Goal: Browse casually: Explore the website without a specific task or goal

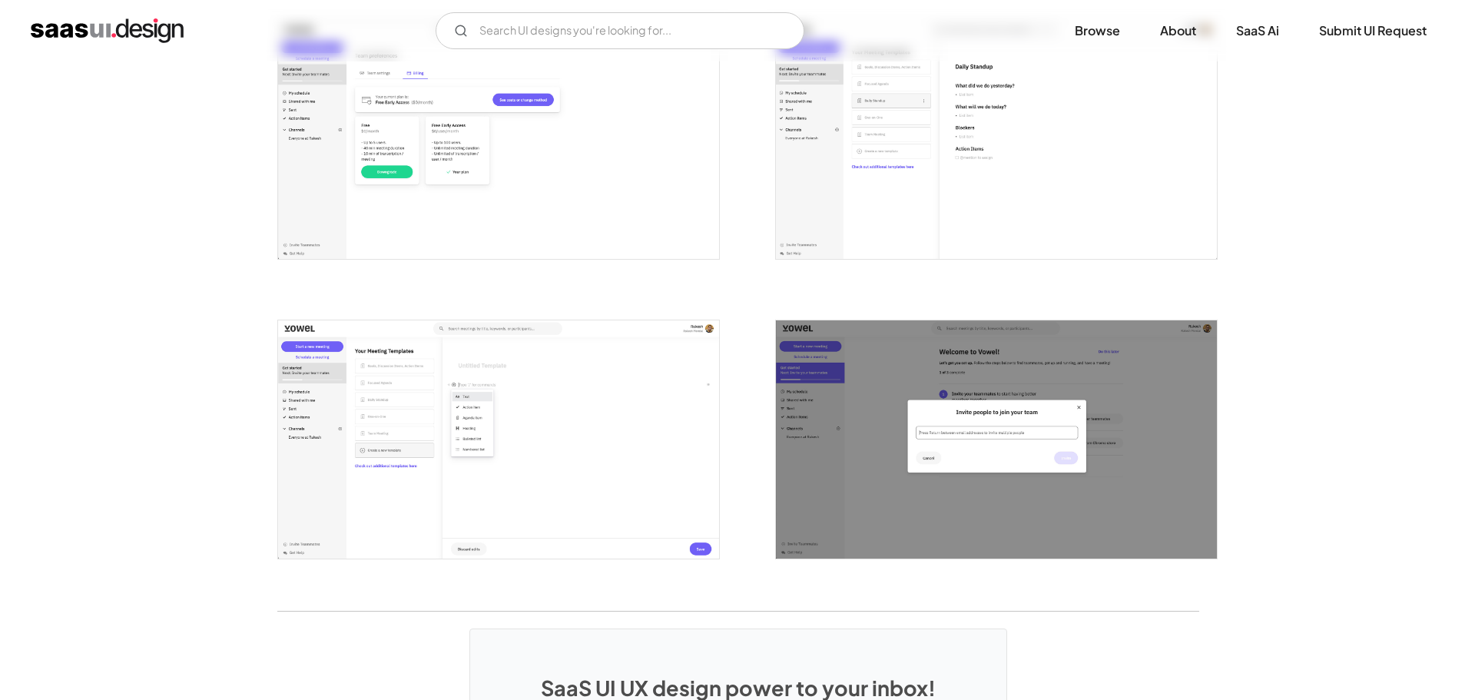
scroll to position [2549, 0]
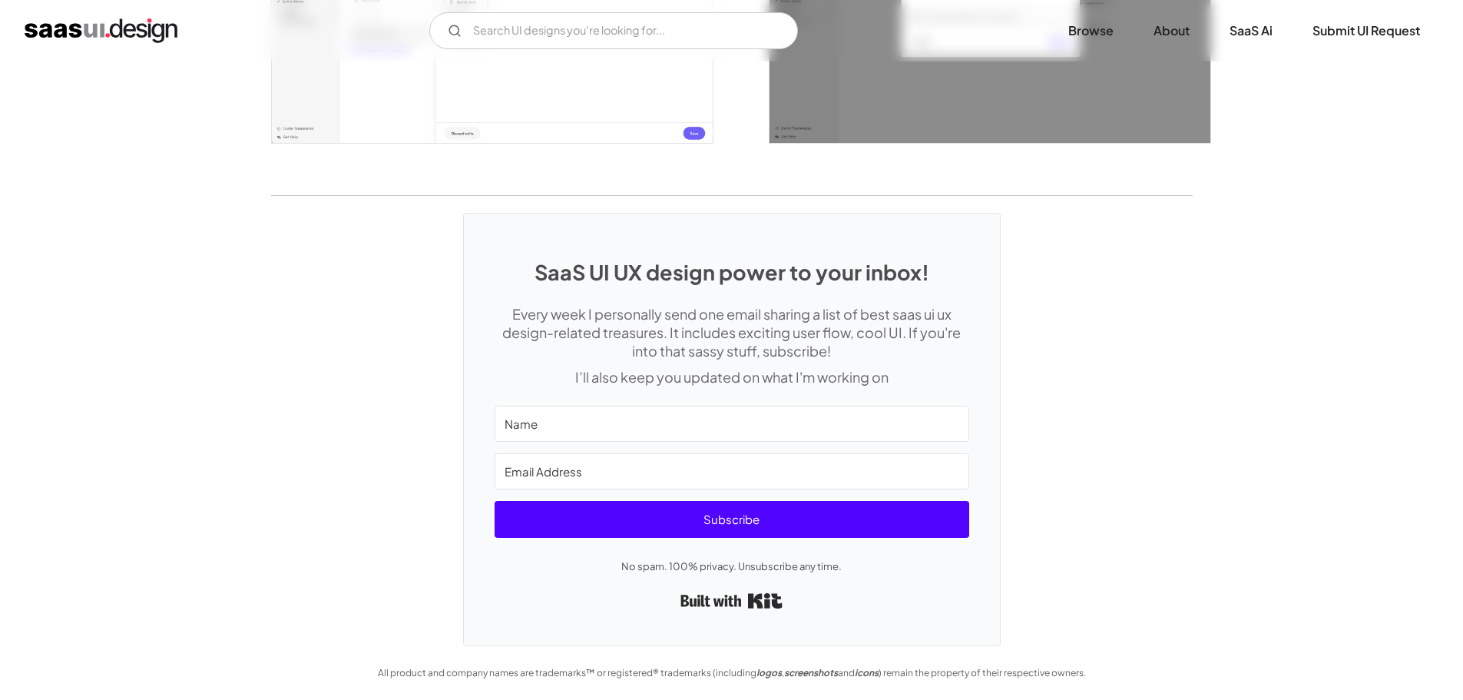
click at [969, 126] on img "open lightbox" at bounding box center [990, 23] width 441 height 237
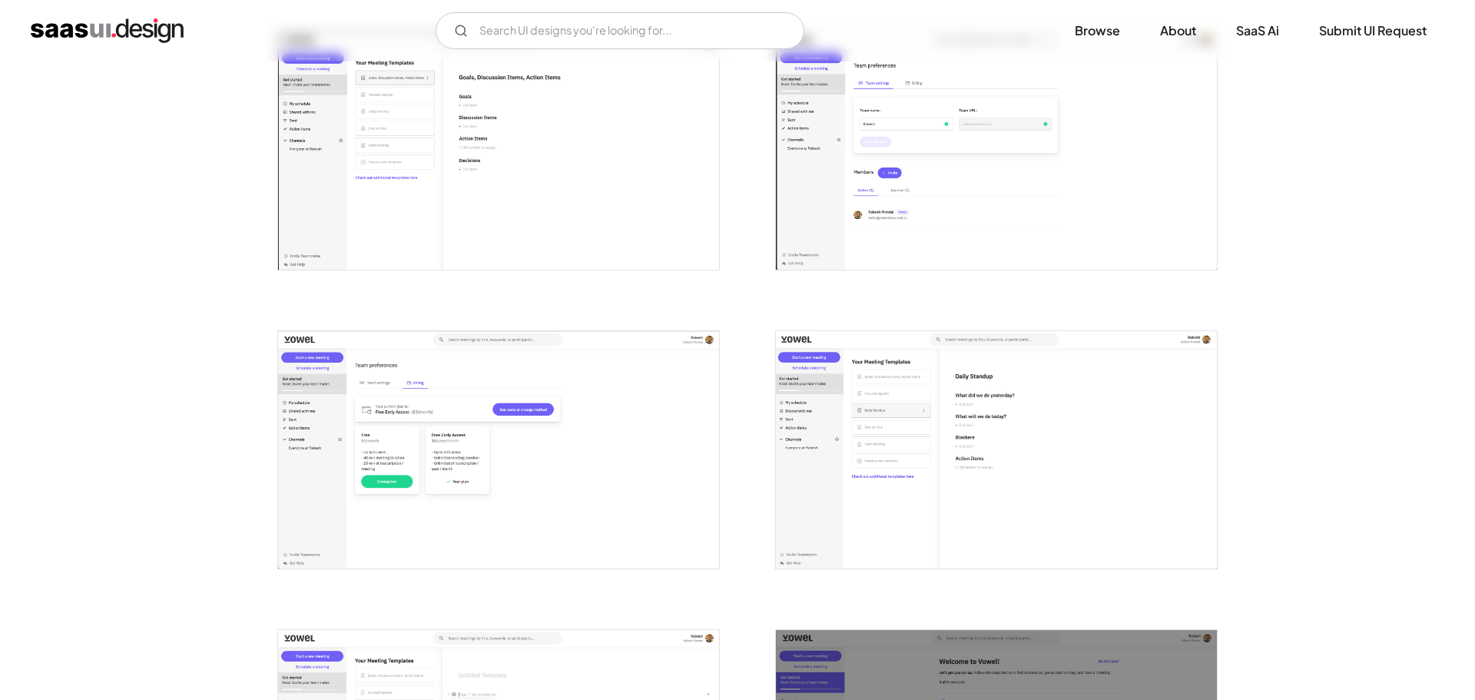
scroll to position [1993, 0]
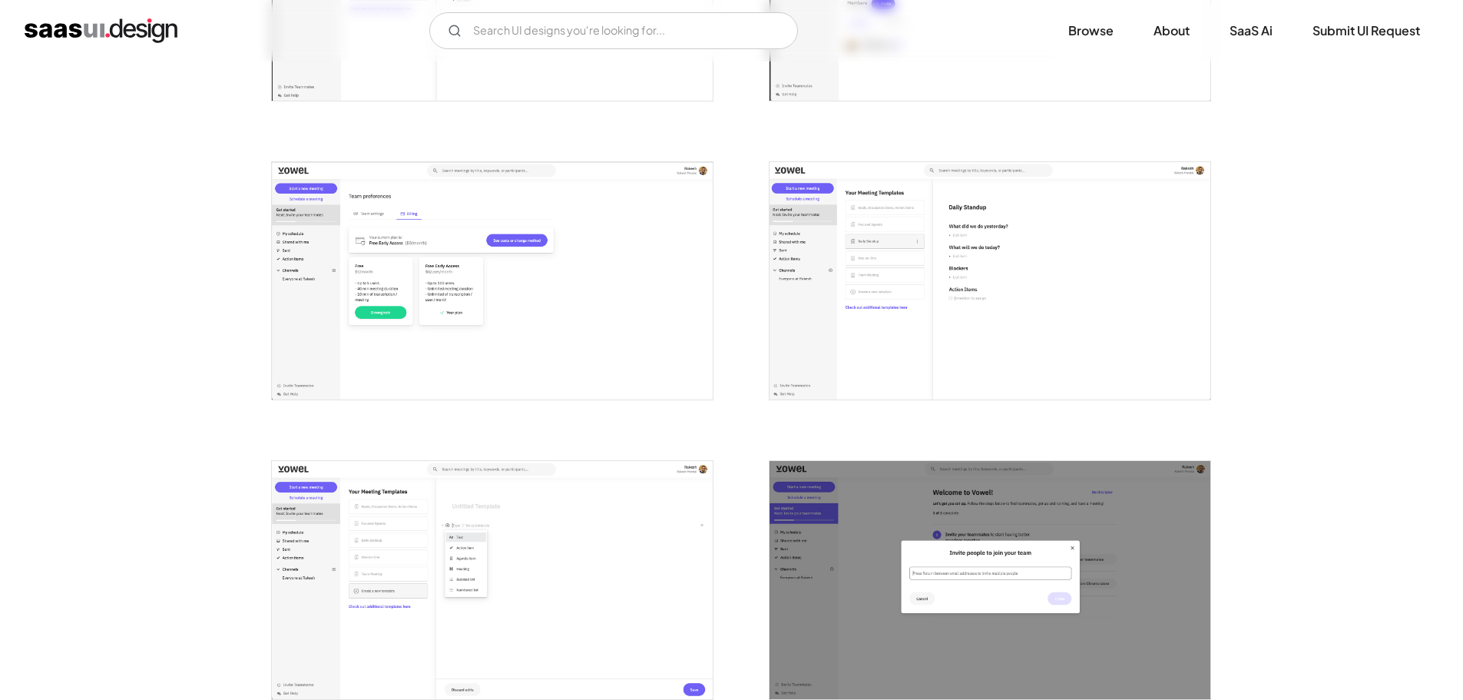
click at [900, 277] on img "open lightbox" at bounding box center [990, 280] width 441 height 237
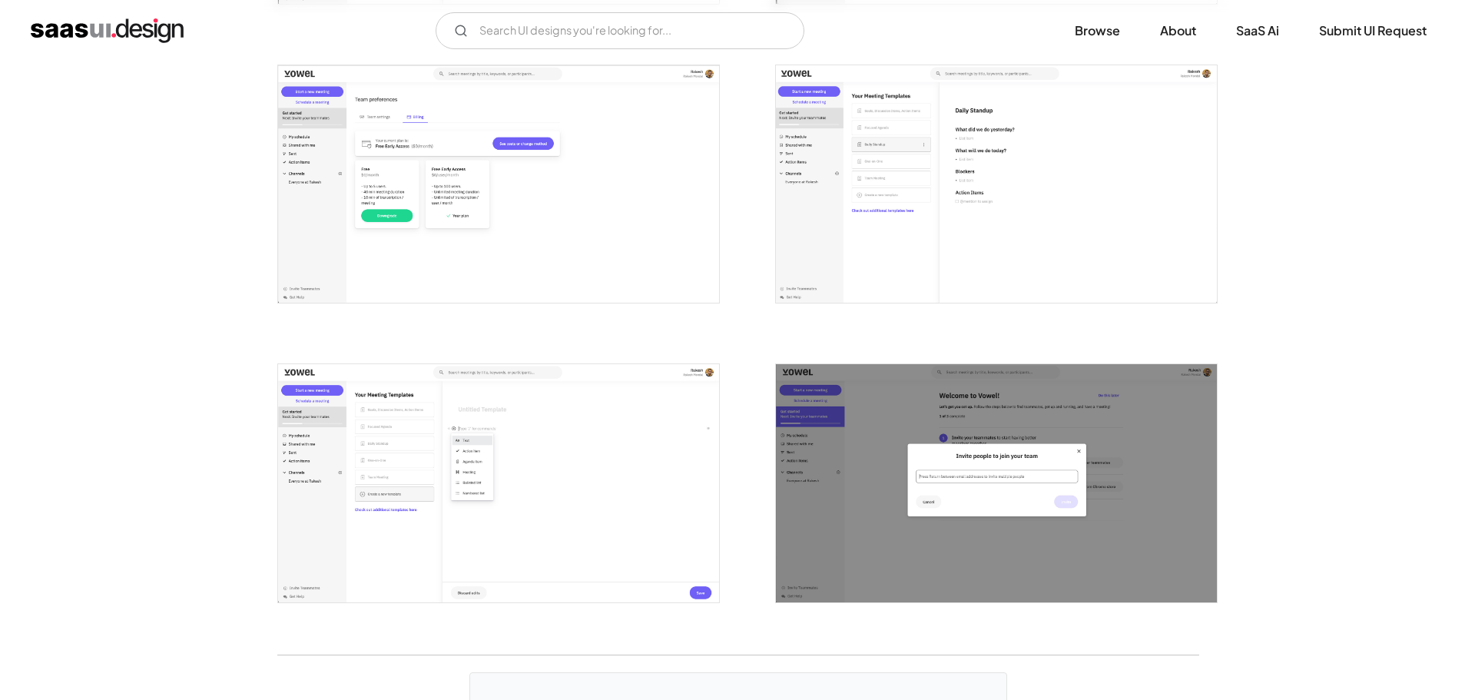
scroll to position [2088, 0]
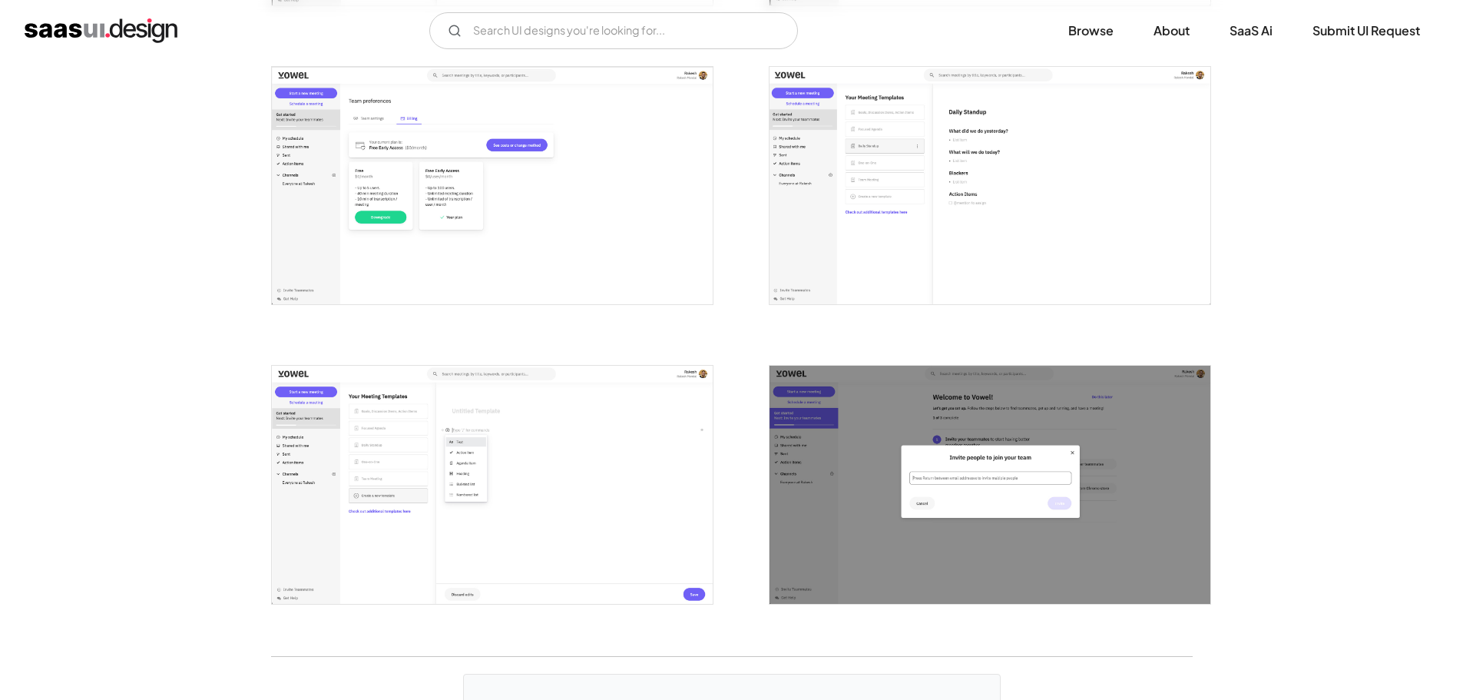
click at [856, 362] on div at bounding box center [980, 475] width 461 height 299
click at [843, 403] on img "open lightbox" at bounding box center [990, 484] width 441 height 237
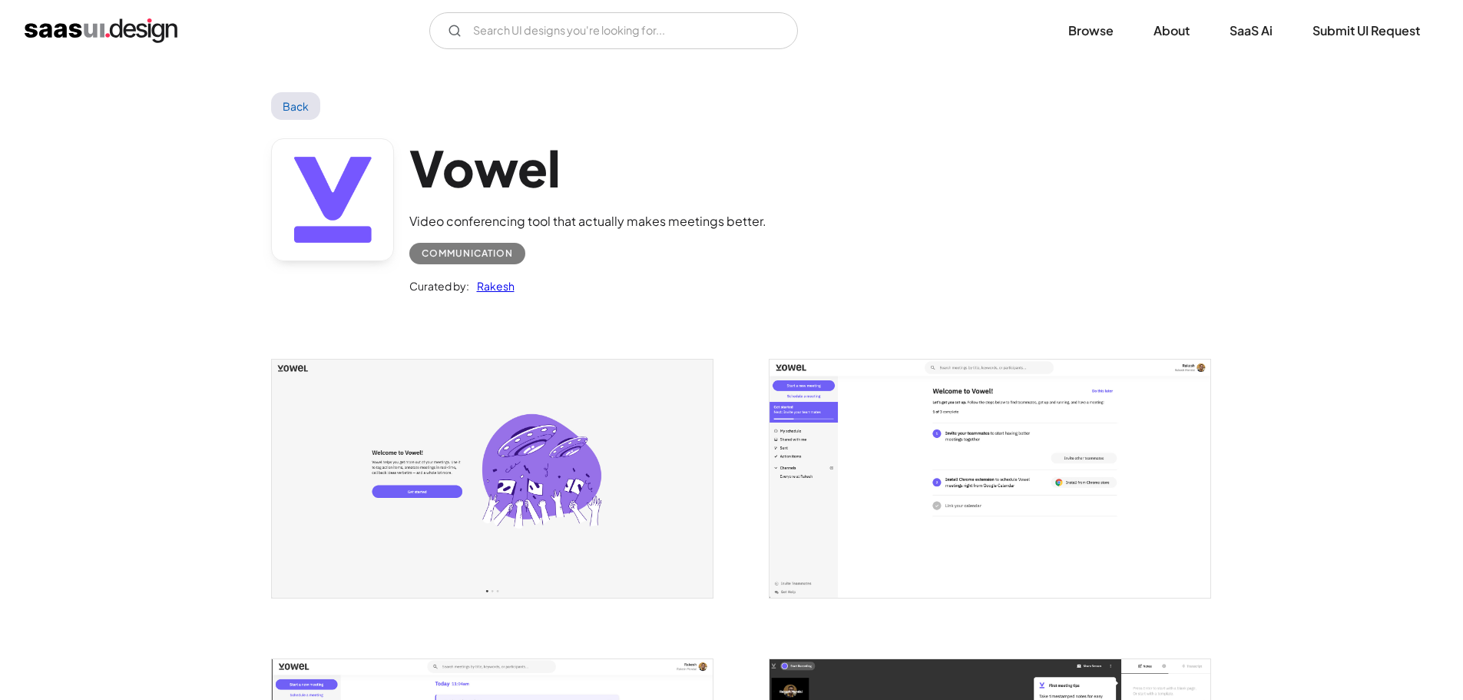
scroll to position [154, 0]
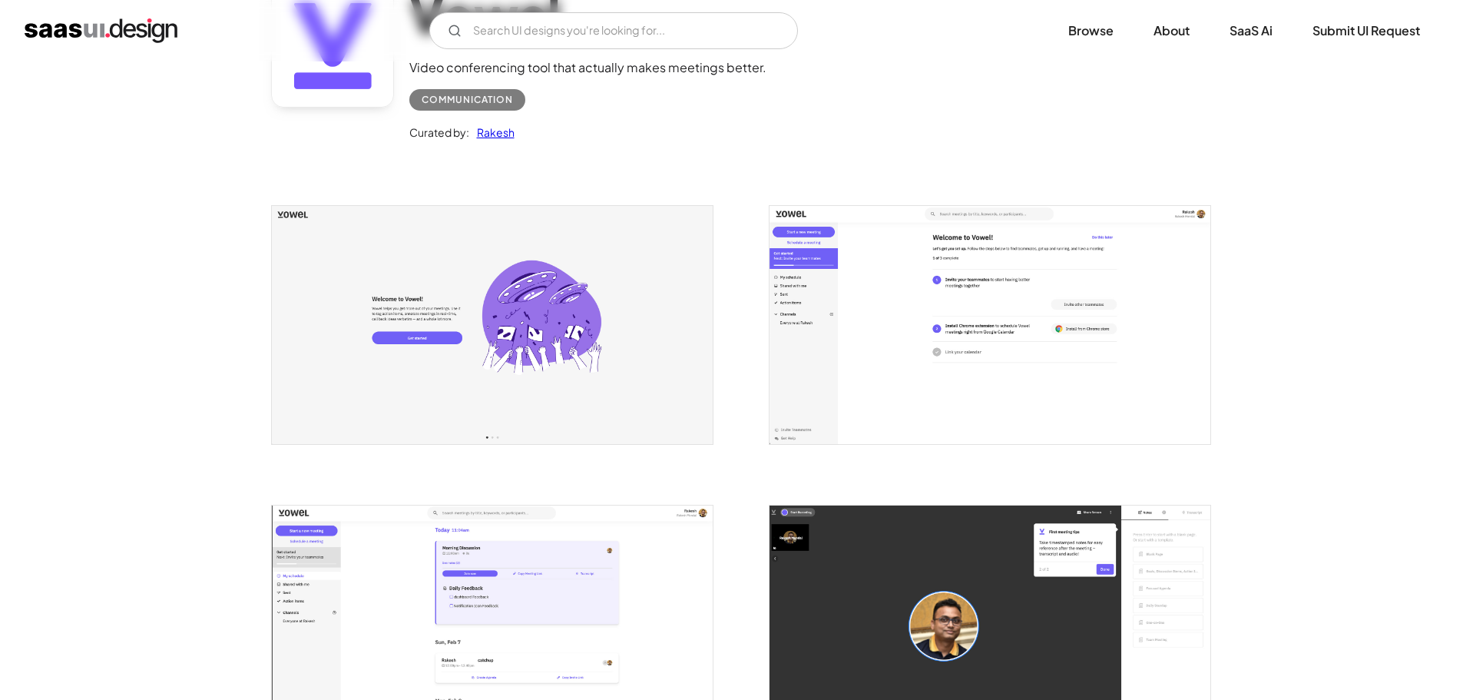
click at [435, 219] on img "open lightbox" at bounding box center [492, 324] width 441 height 237
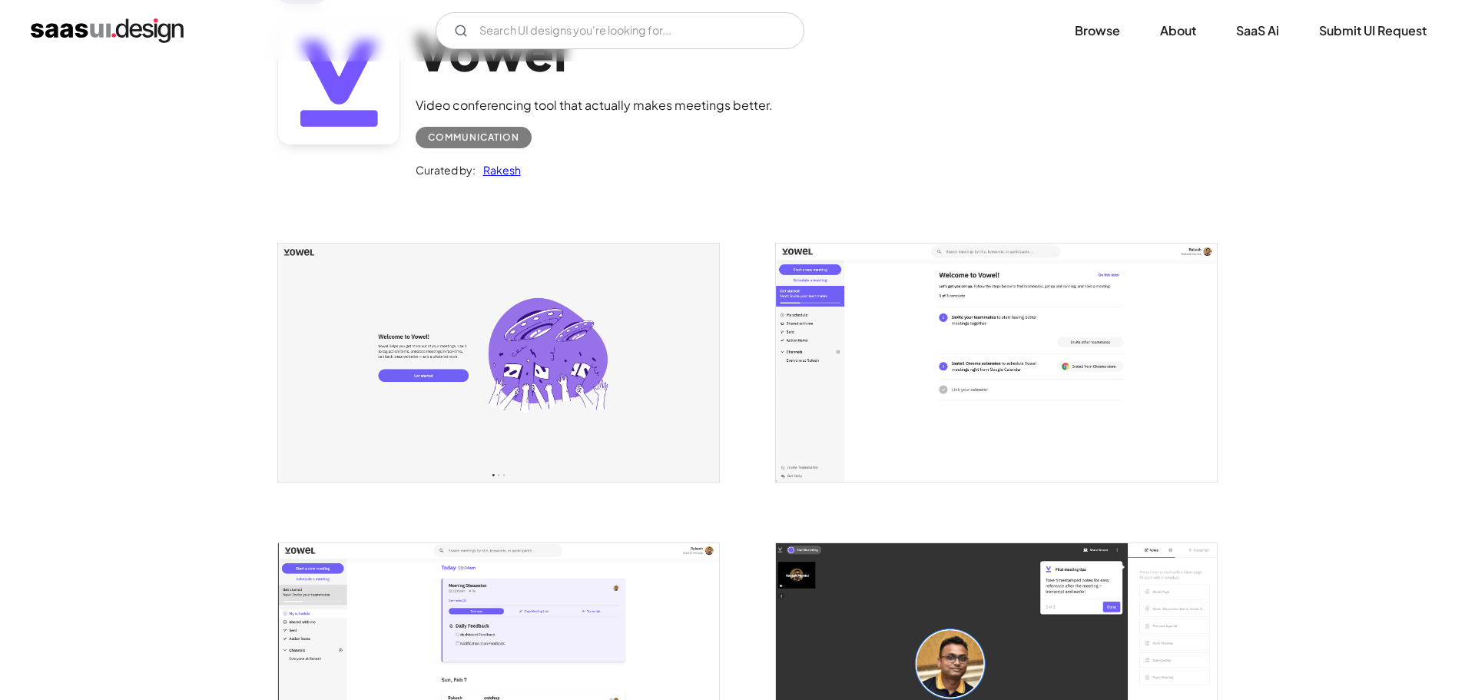
scroll to position [154, 0]
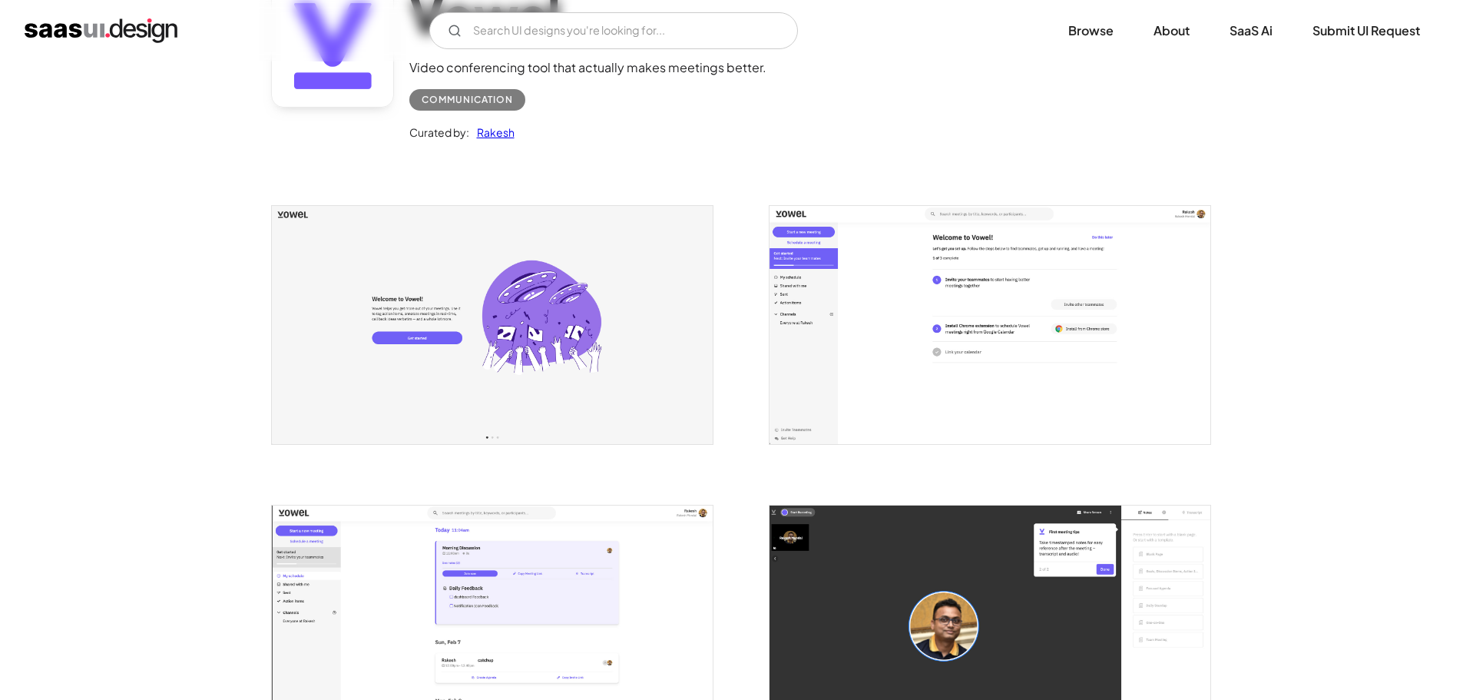
click at [889, 388] on img "open lightbox" at bounding box center [990, 324] width 441 height 237
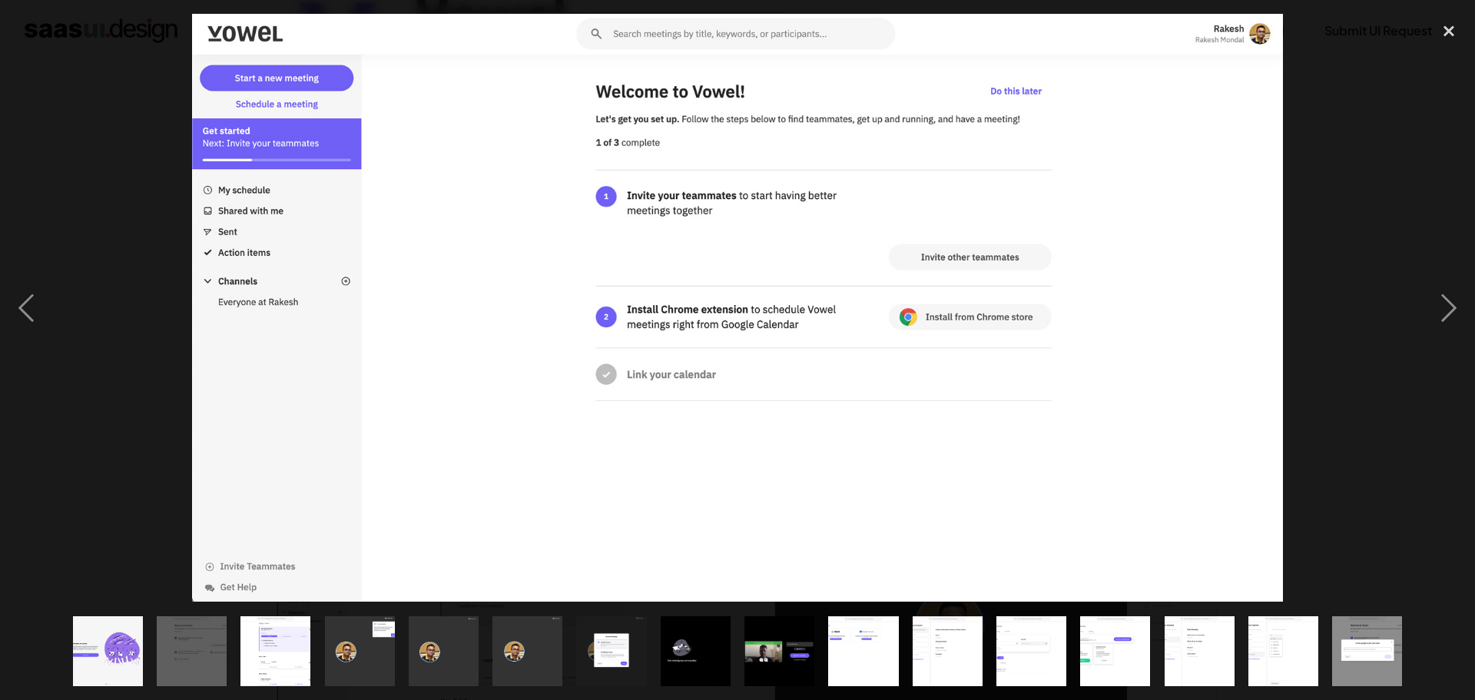
click at [96, 382] on div at bounding box center [737, 308] width 1475 height 588
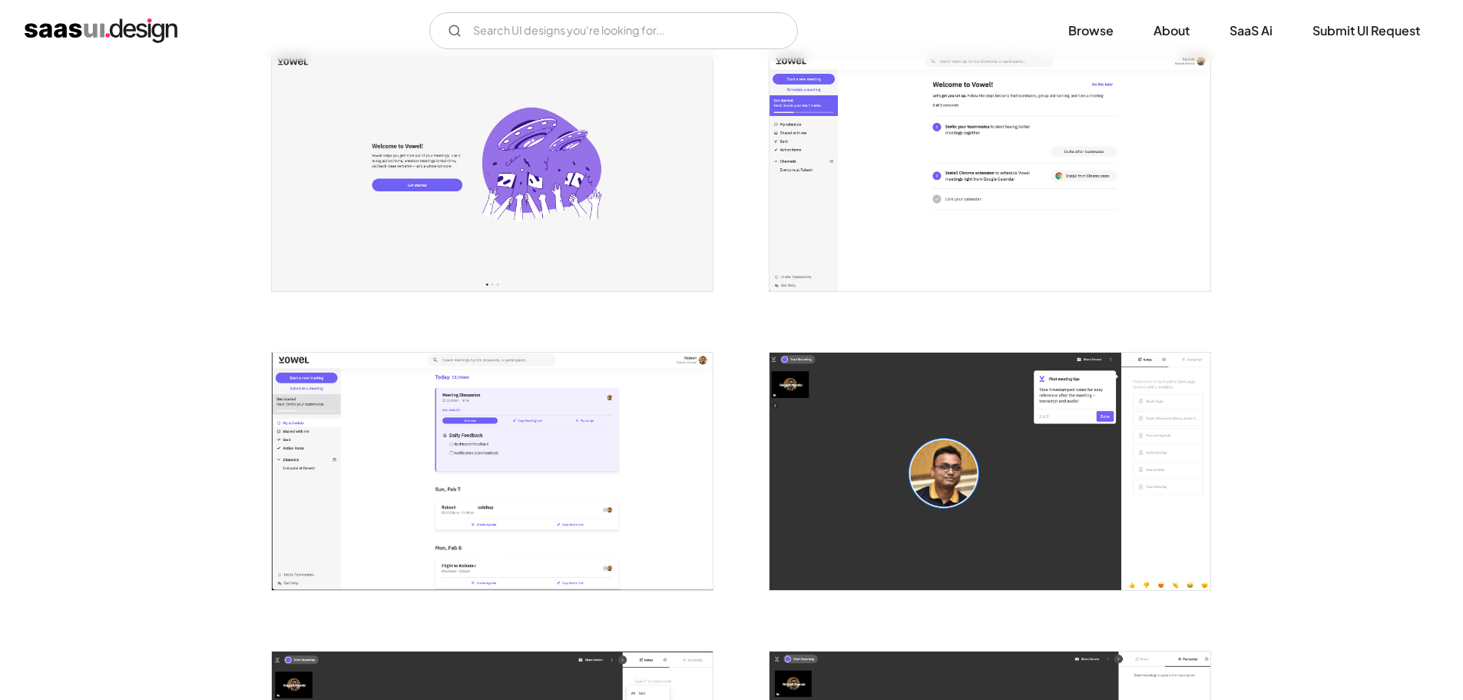
scroll to position [307, 0]
click at [602, 432] on img "open lightbox" at bounding box center [492, 470] width 441 height 237
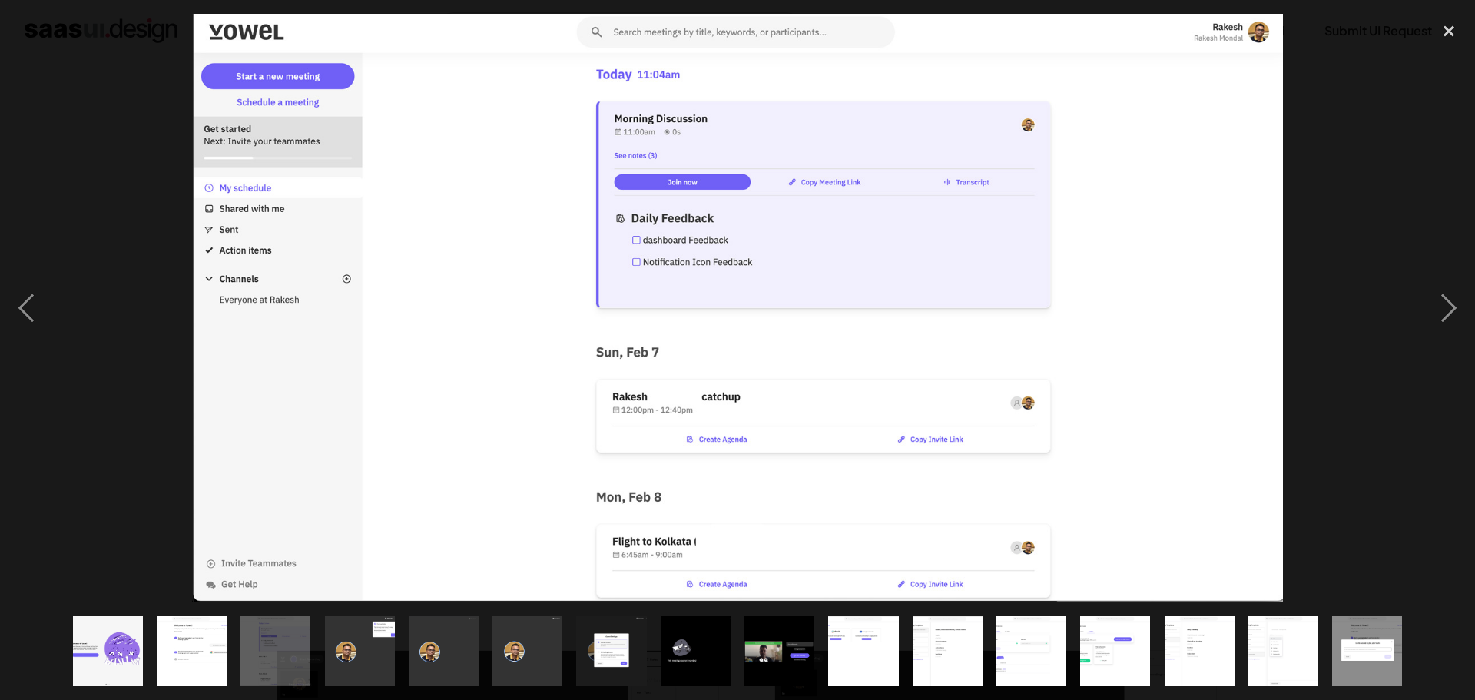
click at [105, 466] on div at bounding box center [737, 308] width 1475 height 588
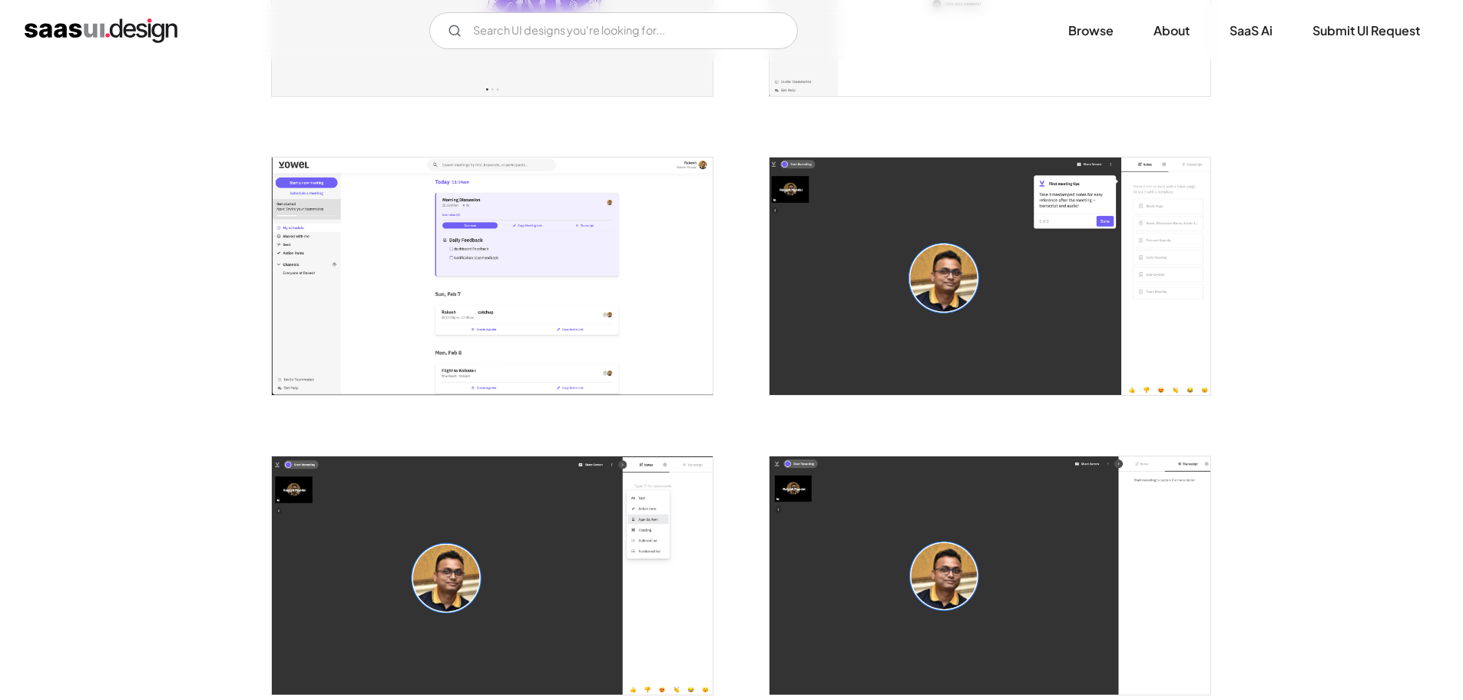
scroll to position [461, 0]
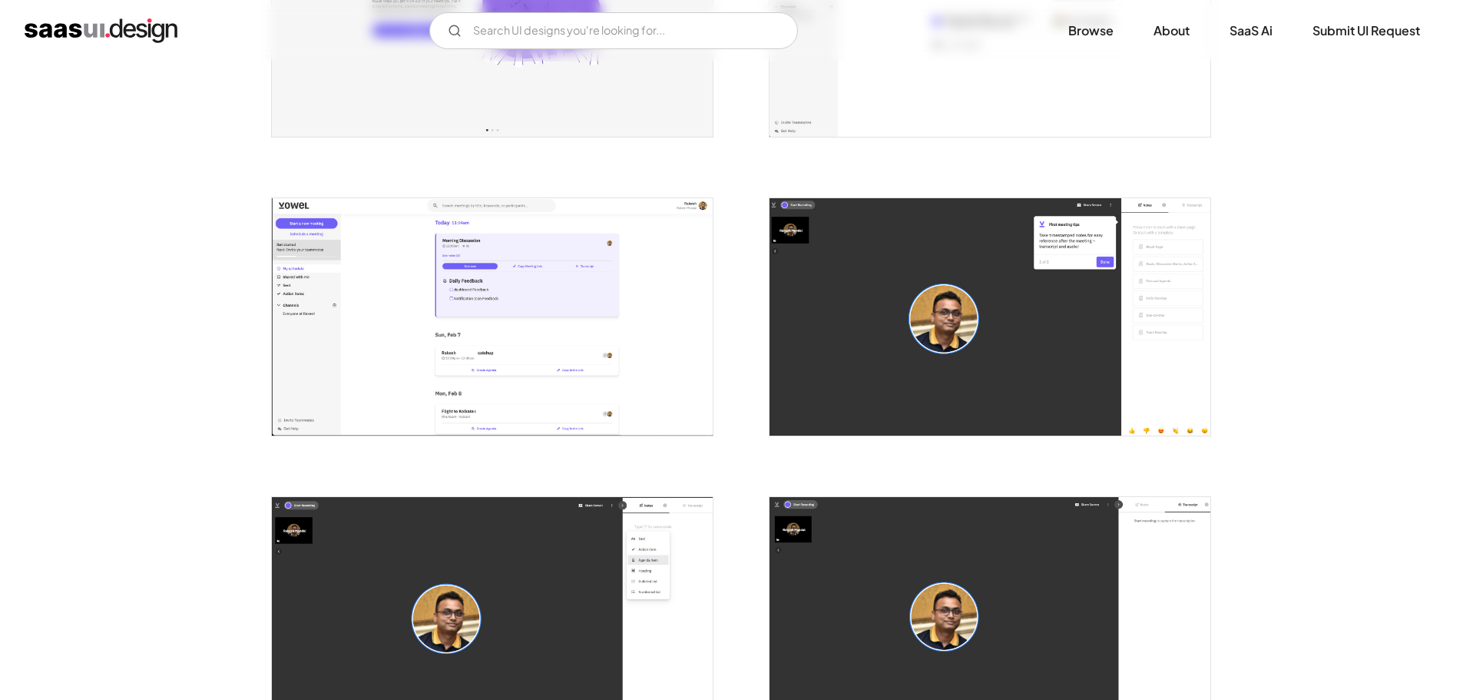
click at [368, 347] on img "open lightbox" at bounding box center [492, 316] width 441 height 237
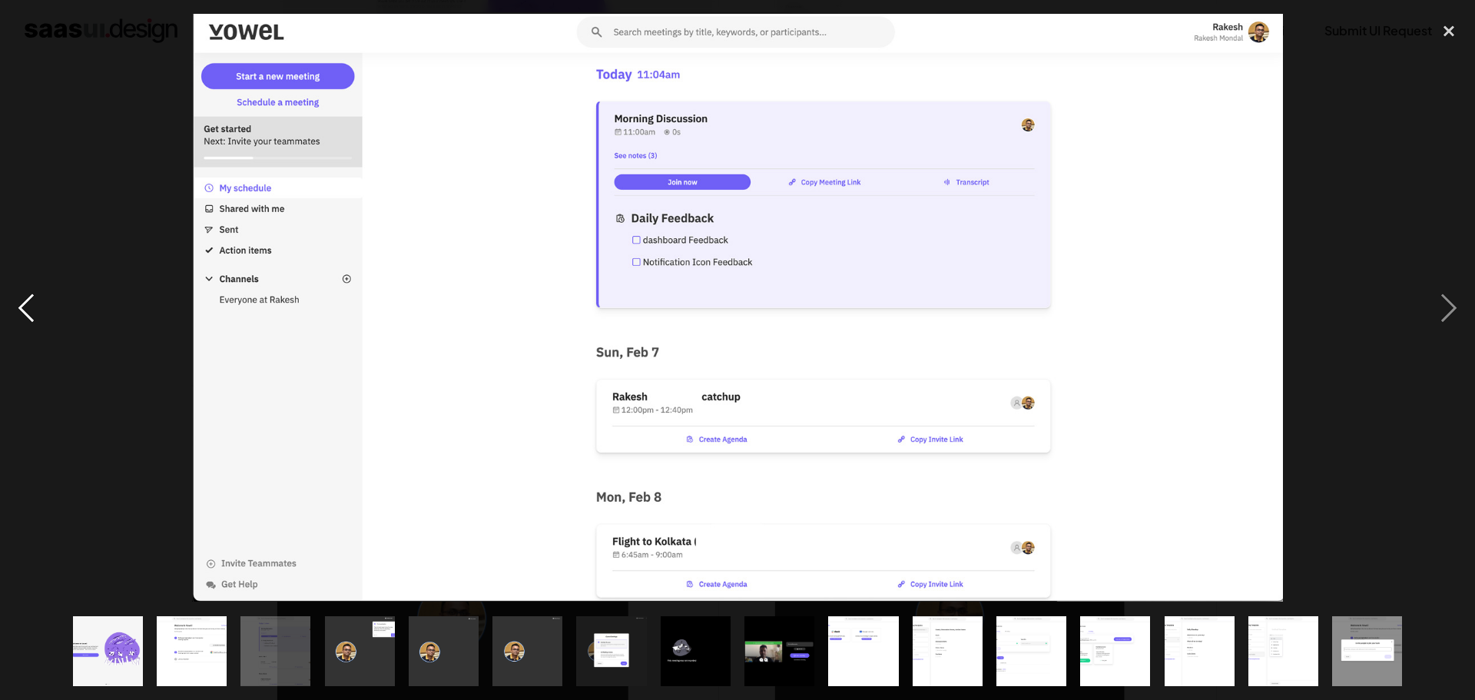
drag, startPoint x: 0, startPoint y: 430, endPoint x: 35, endPoint y: 415, distance: 38.5
click at [1, 429] on div "previous image" at bounding box center [26, 308] width 52 height 588
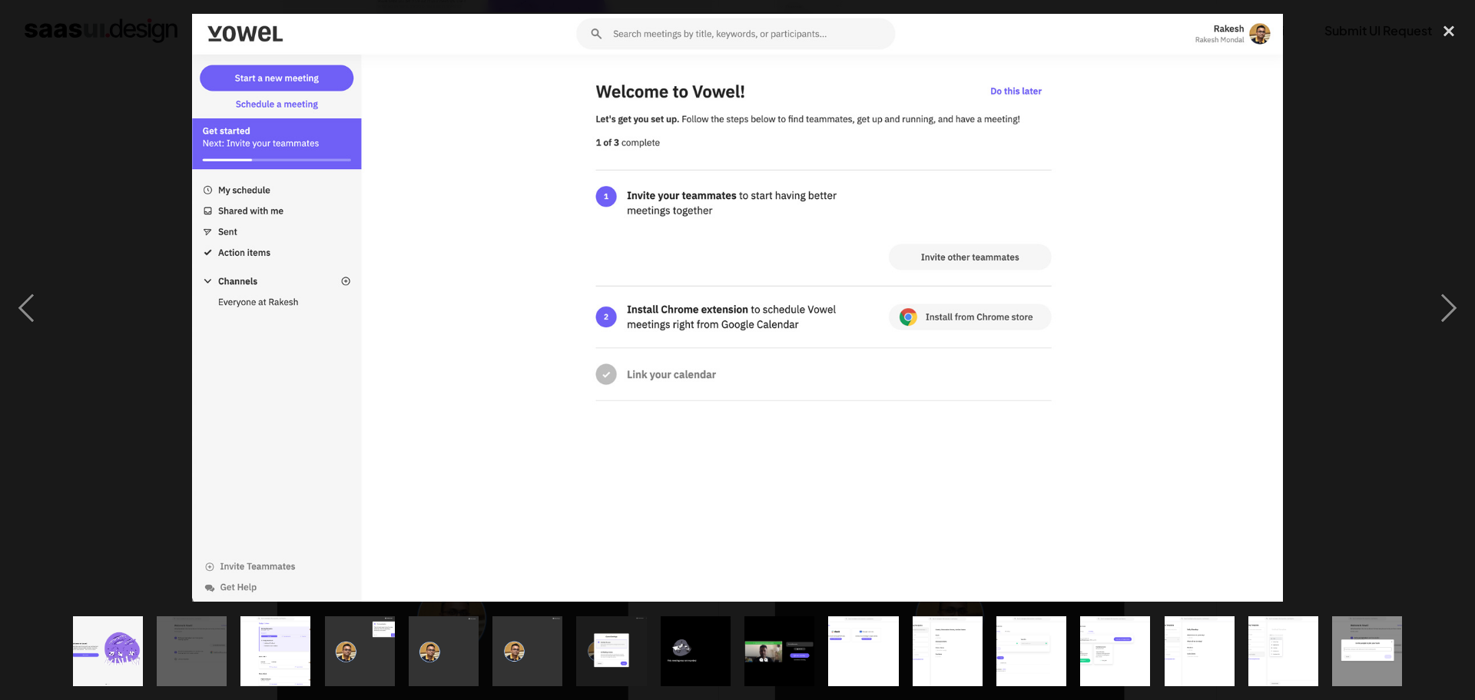
click at [145, 419] on div at bounding box center [737, 308] width 1475 height 588
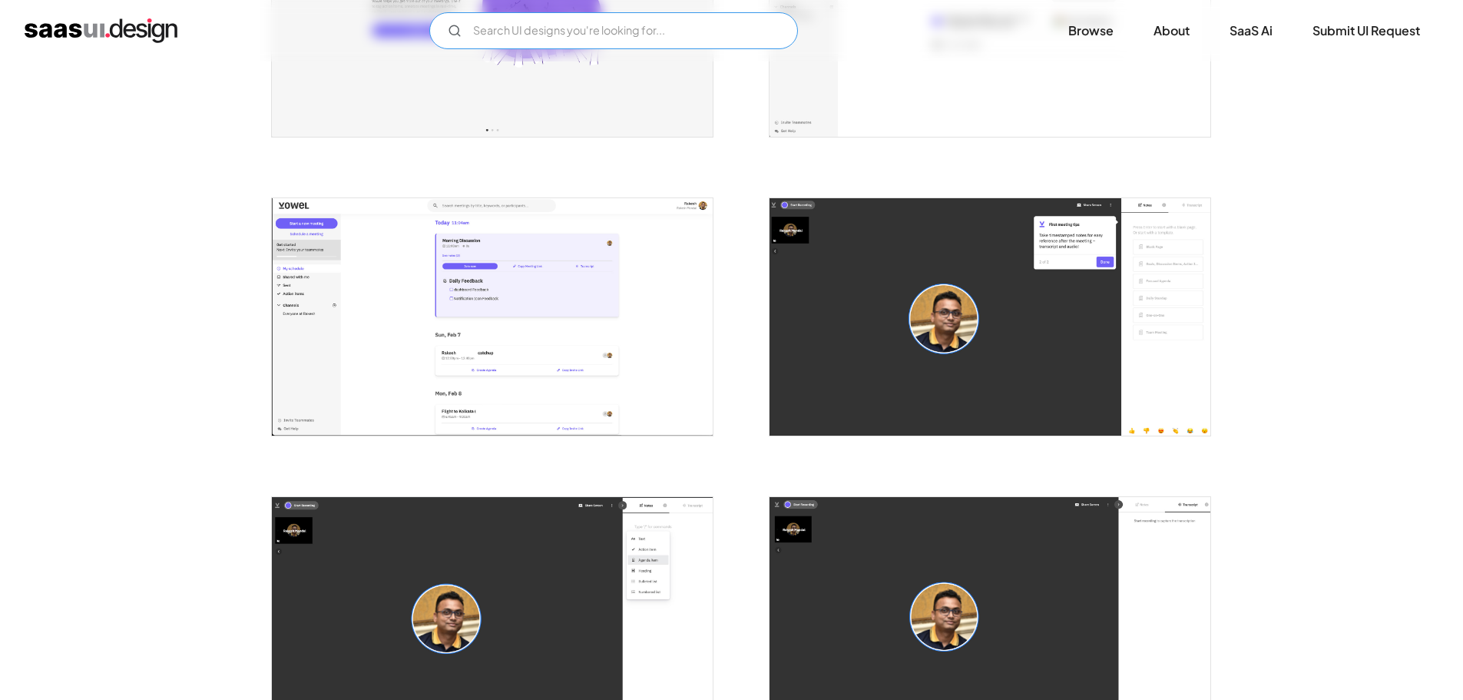
click at [584, 35] on input "Email Form" at bounding box center [613, 30] width 369 height 37
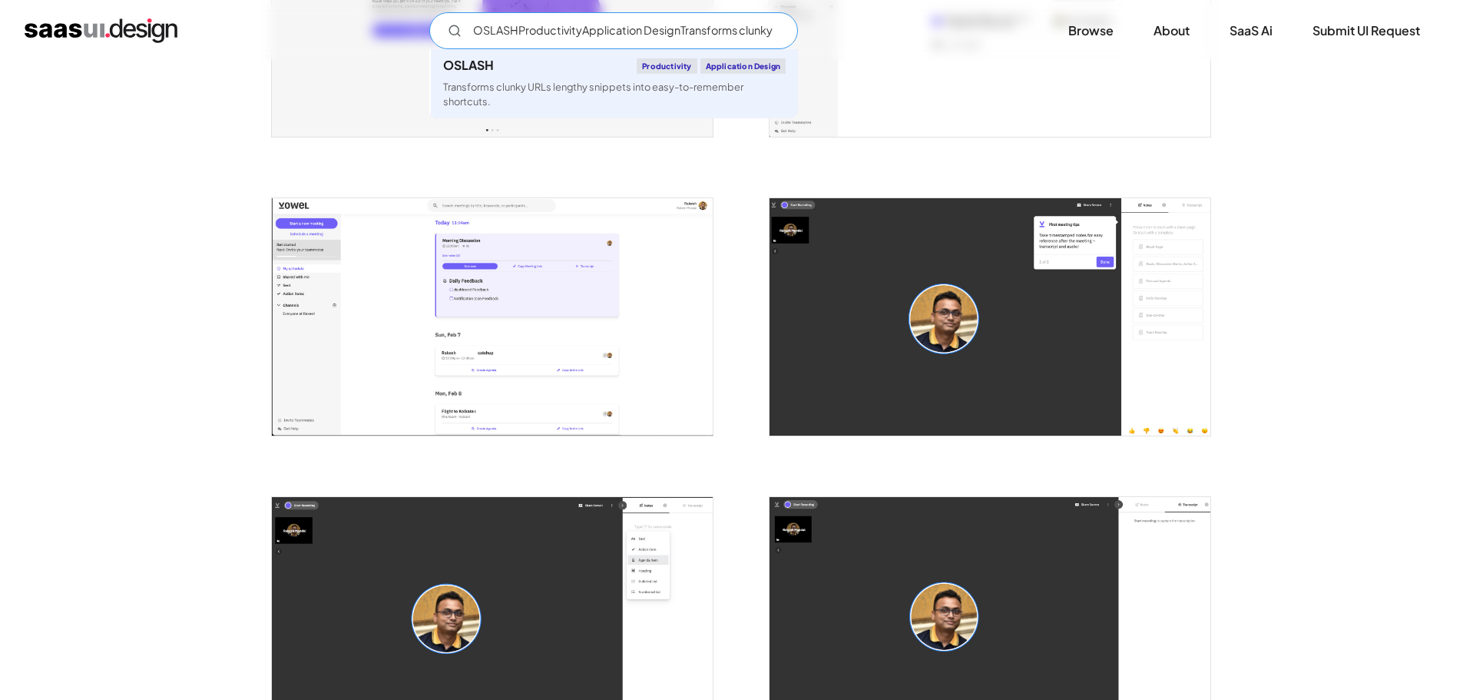
type input "OSLASHProductivityApplication DesignTransforms clunky URLs lengthy snippets int…"
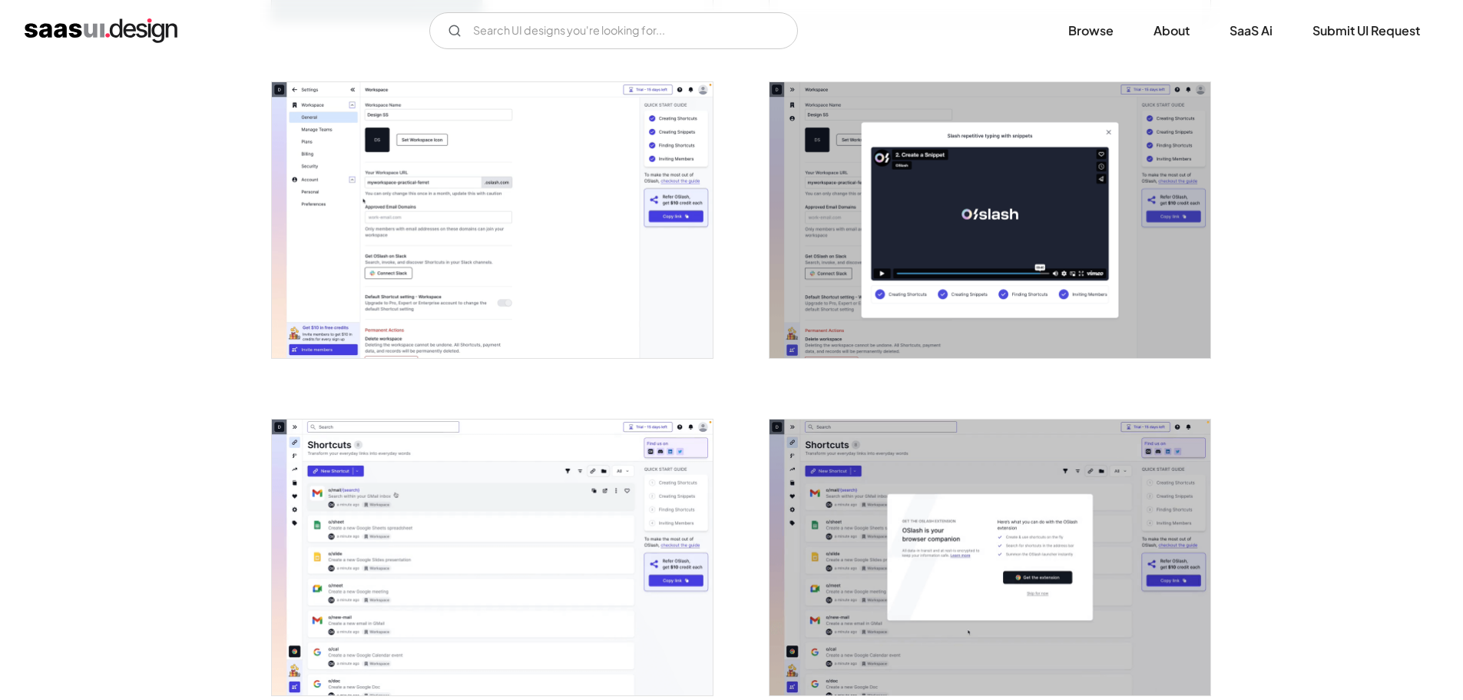
click at [431, 509] on img "open lightbox" at bounding box center [492, 557] width 441 height 276
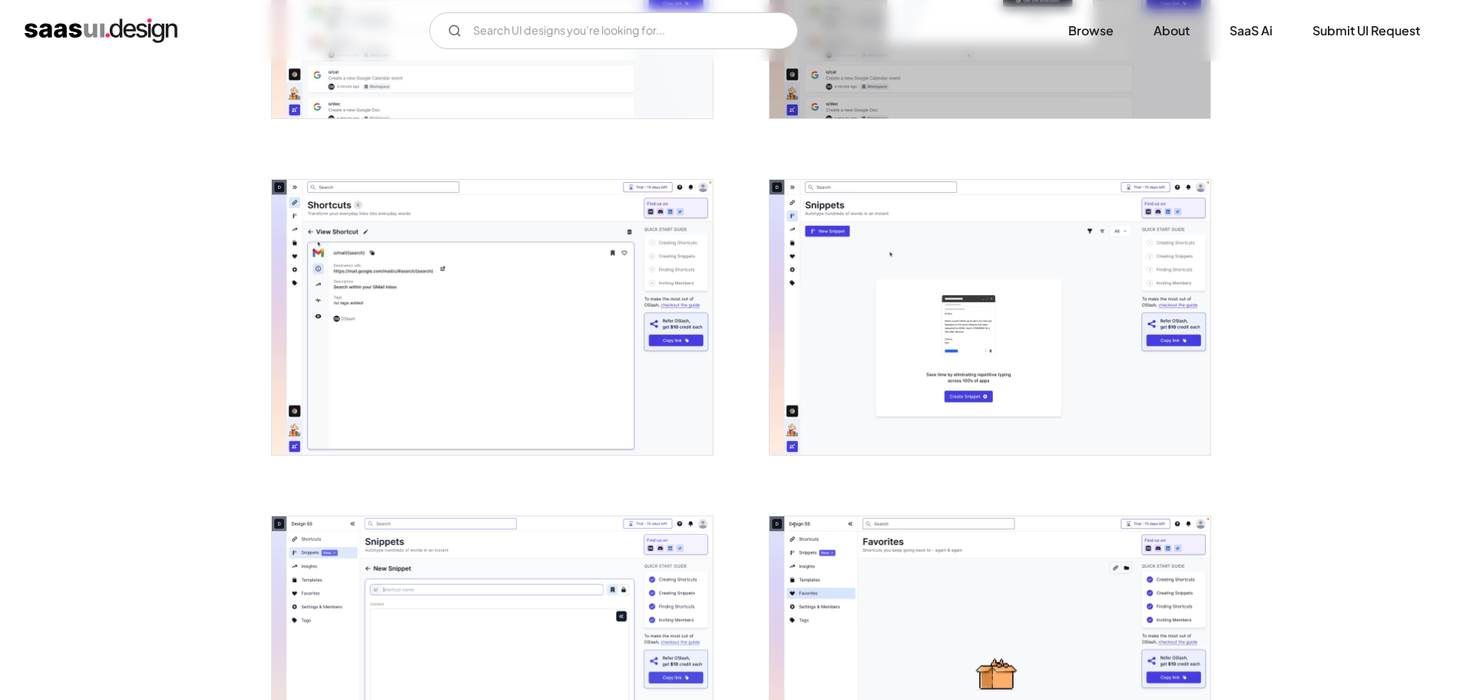
scroll to position [1229, 0]
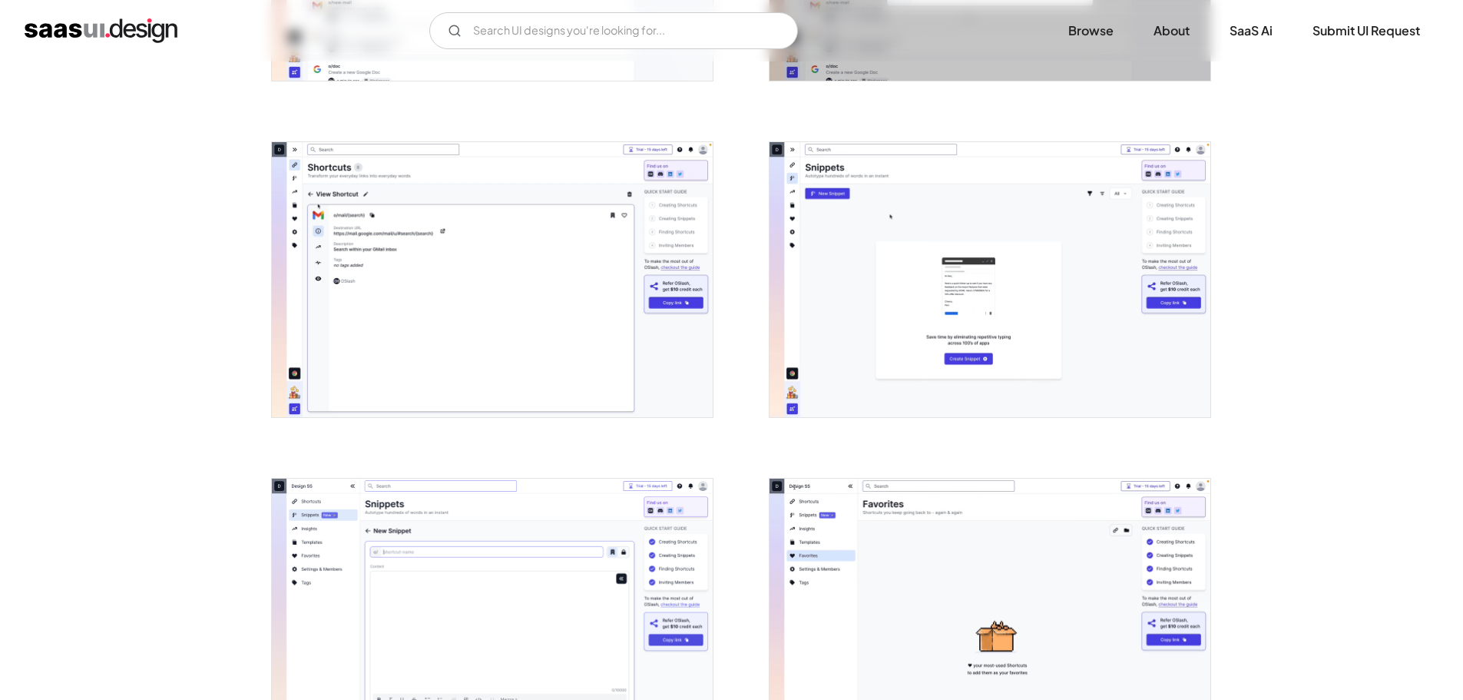
click at [436, 213] on img "open lightbox" at bounding box center [492, 280] width 441 height 276
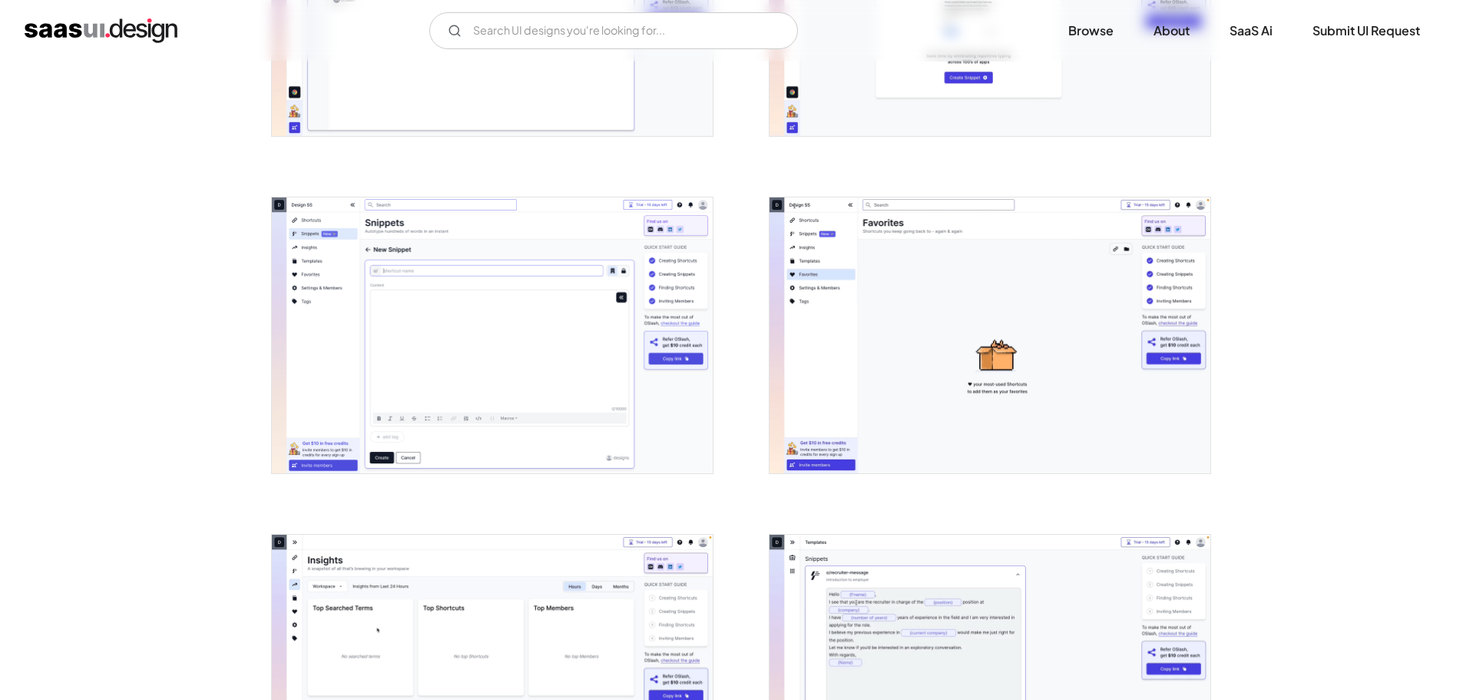
scroll to position [1997, 0]
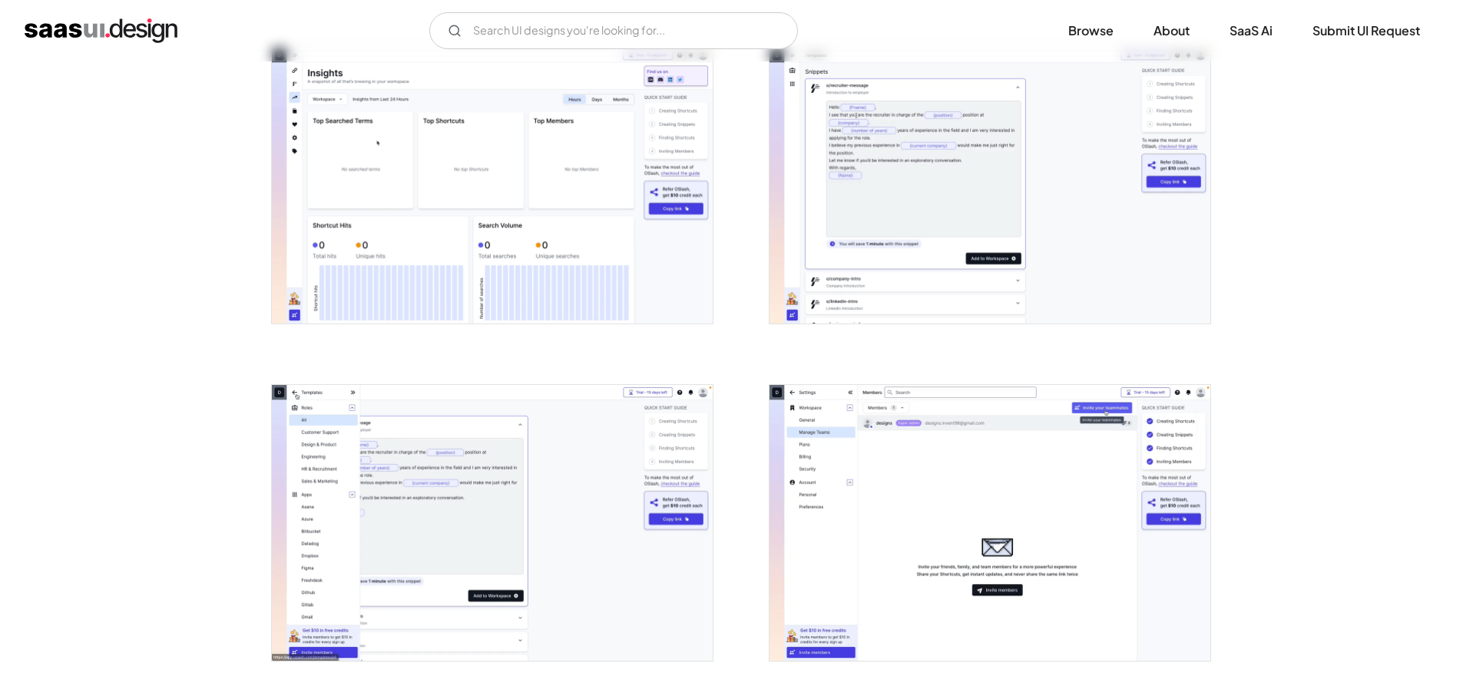
click at [535, 439] on img "open lightbox" at bounding box center [492, 523] width 441 height 276
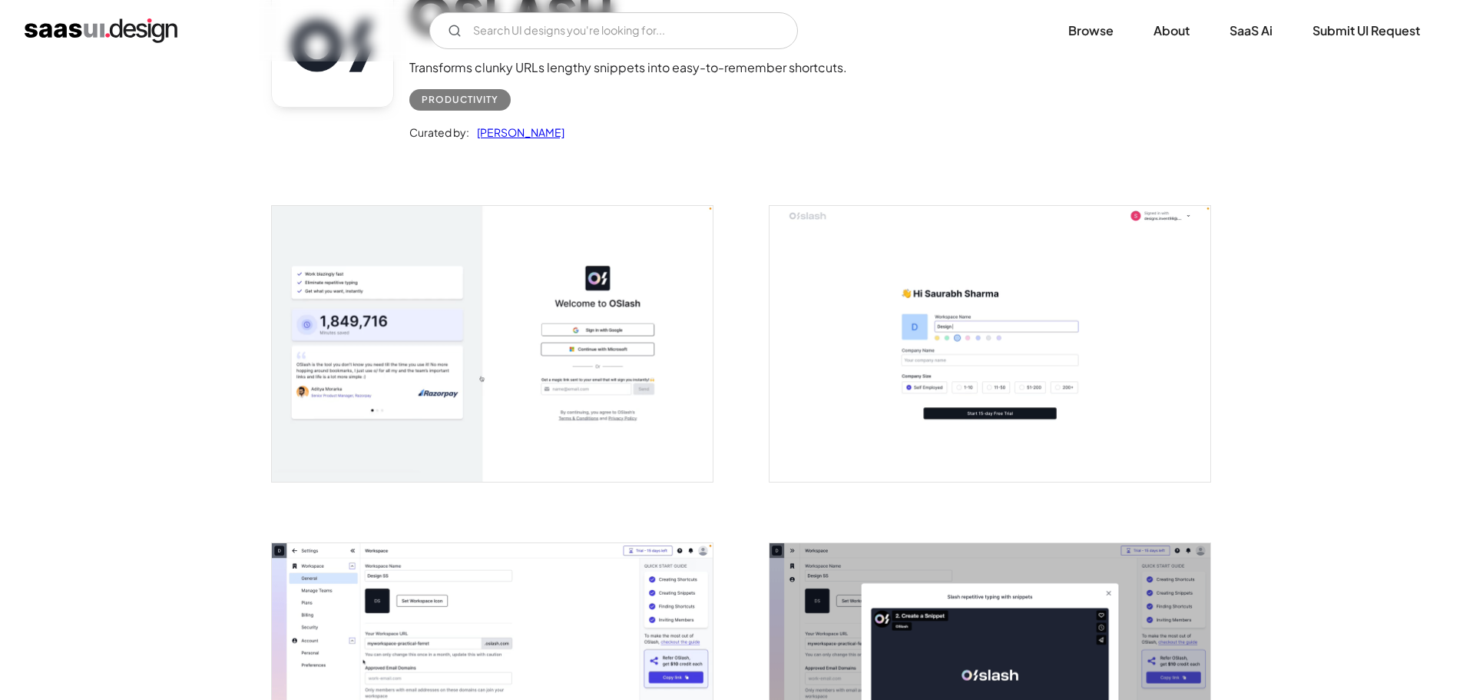
scroll to position [0, 0]
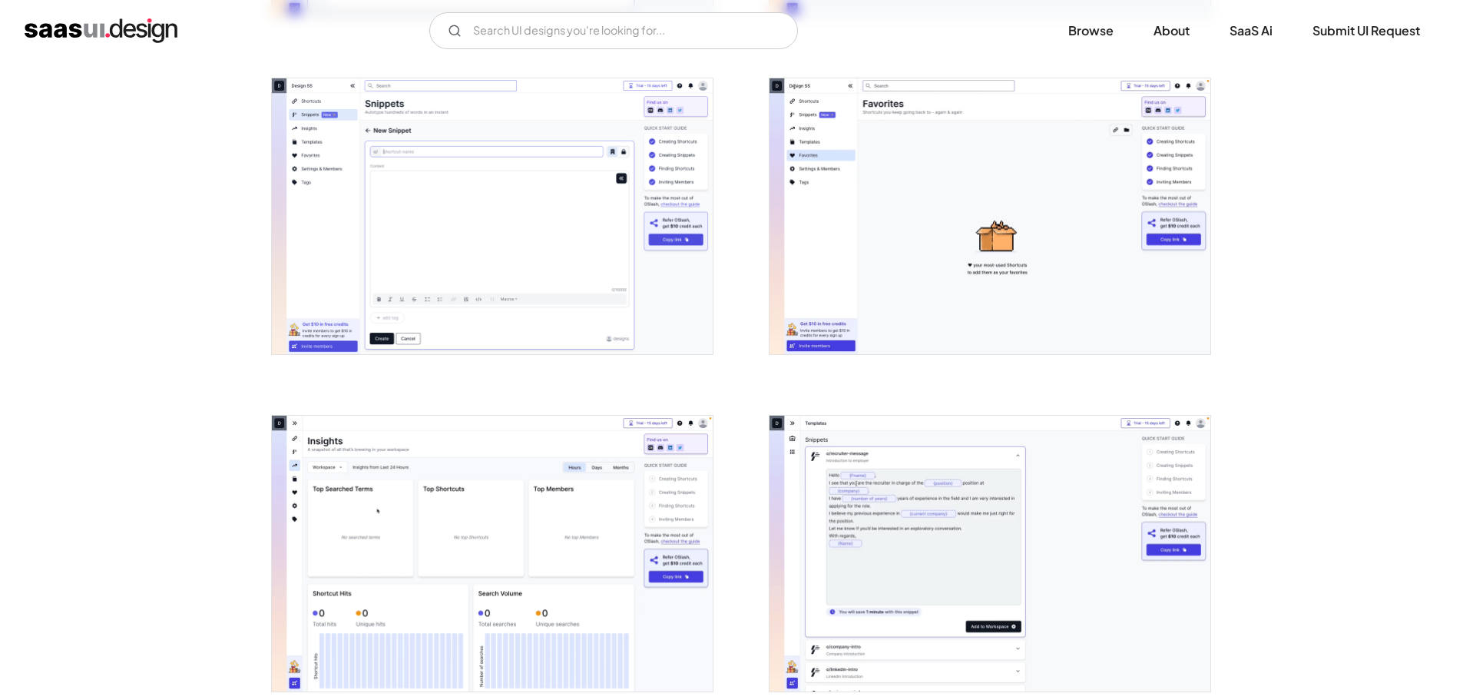
drag, startPoint x: 716, startPoint y: 185, endPoint x: 701, endPoint y: 393, distance: 208.7
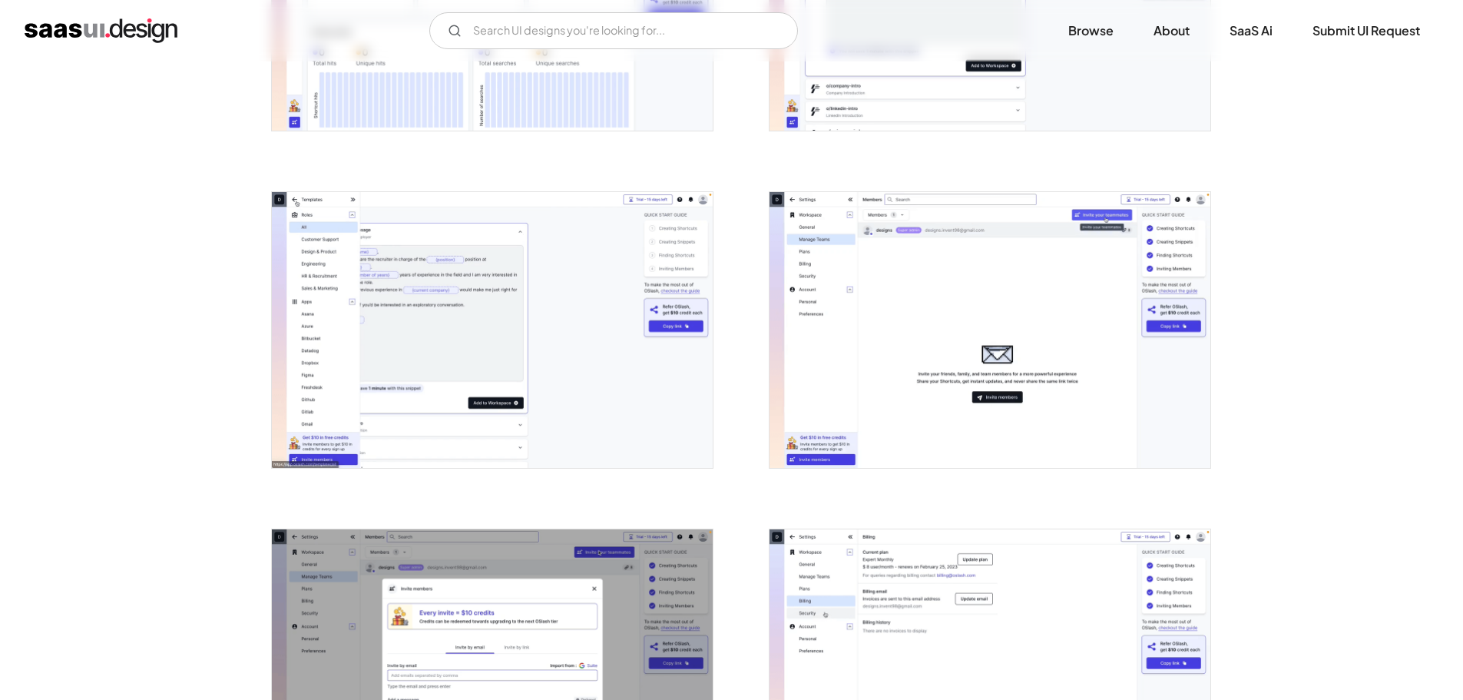
scroll to position [2629, 0]
